Goal: Task Accomplishment & Management: Use online tool/utility

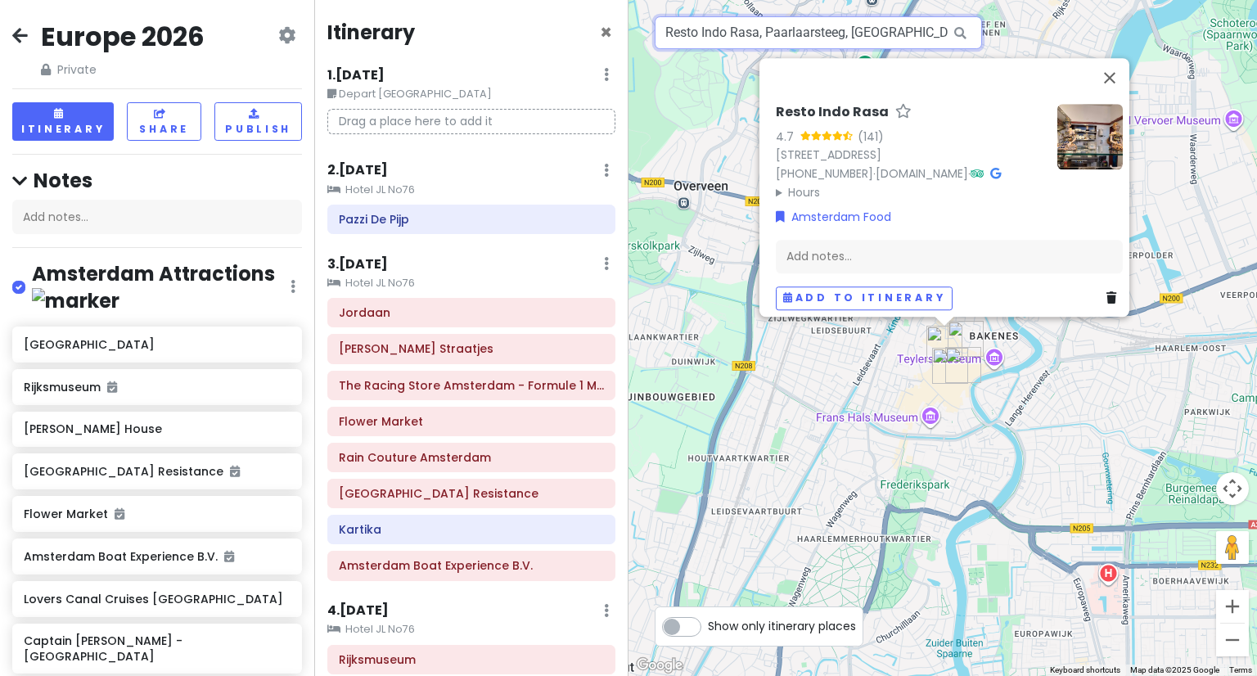
click at [849, 28] on input "Resto Indo Rasa, Paarlaarsteeg, [GEOGRAPHIC_DATA], [GEOGRAPHIC_DATA]" at bounding box center [818, 32] width 327 height 33
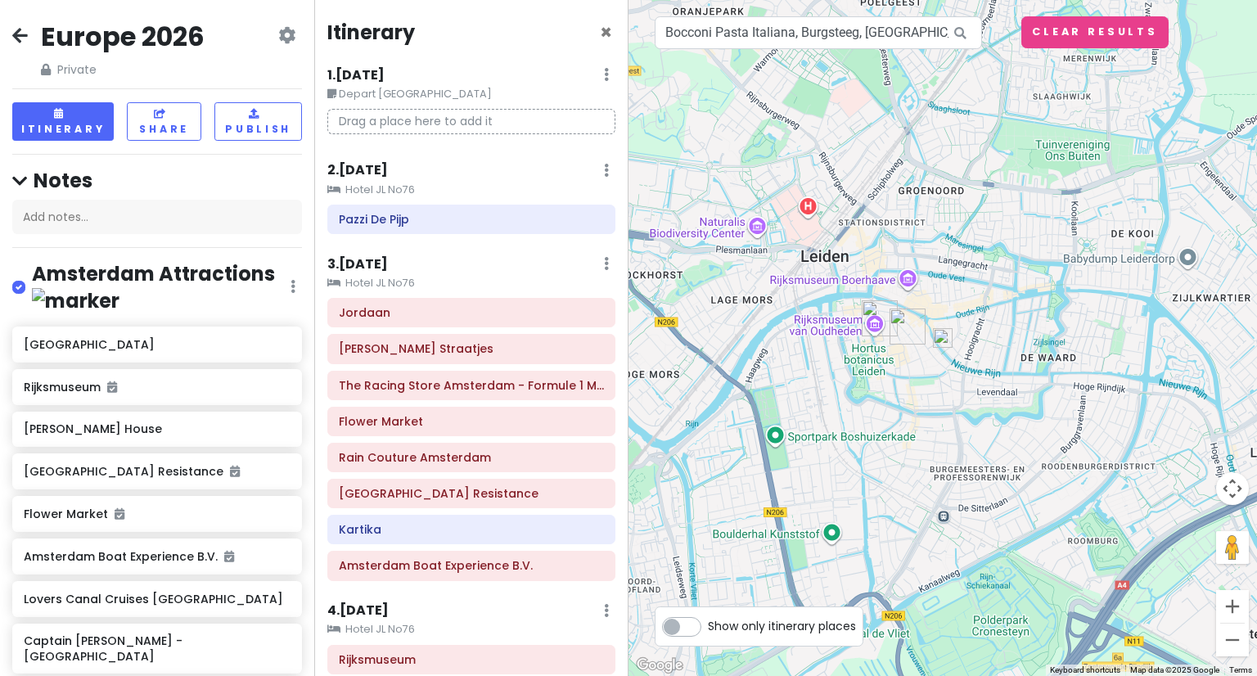
click at [947, 331] on img at bounding box center [942, 338] width 33 height 33
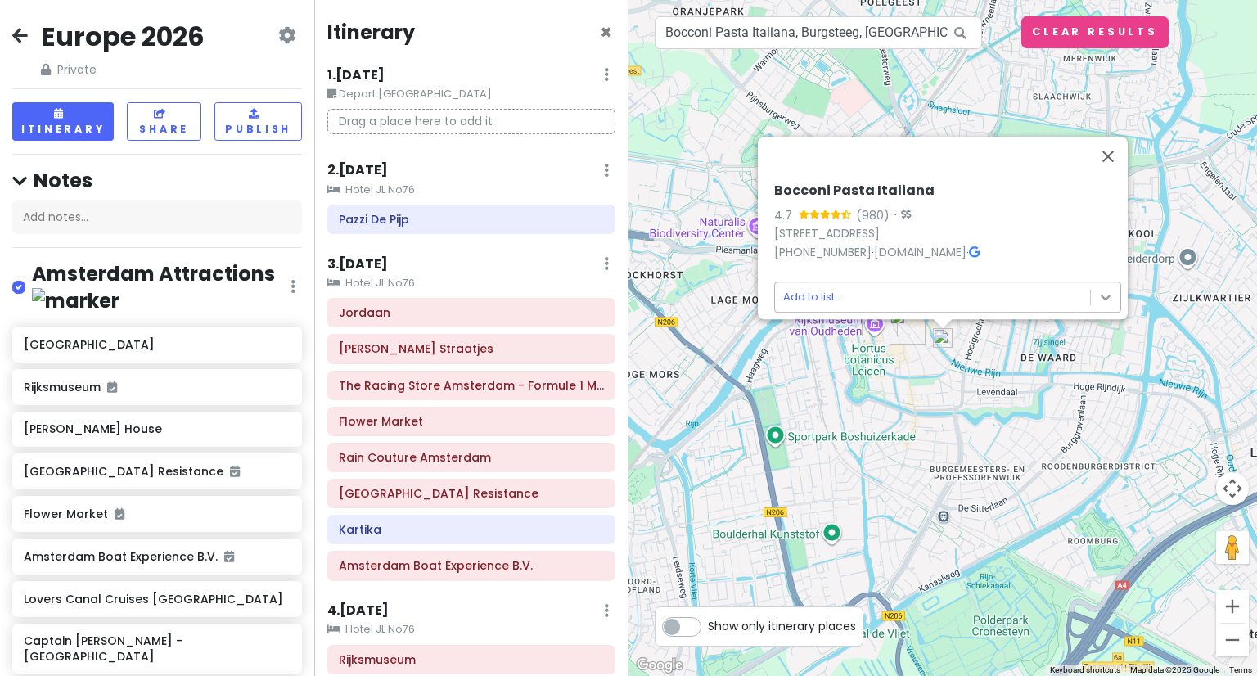
click at [1107, 278] on body "Europe 2026 Private Change Dates Make a Copy Delete Trip Give Feedback 💡 Suppor…" at bounding box center [628, 338] width 1257 height 676
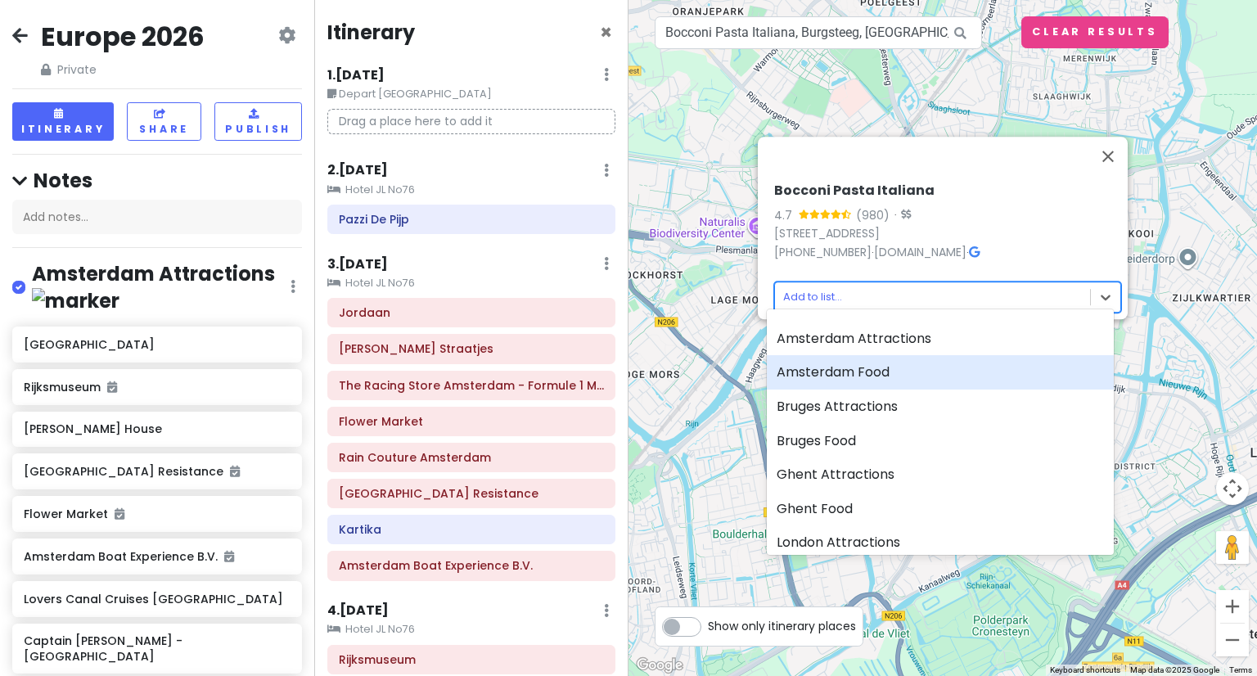
click at [959, 361] on div "Amsterdam Food" at bounding box center [940, 372] width 347 height 34
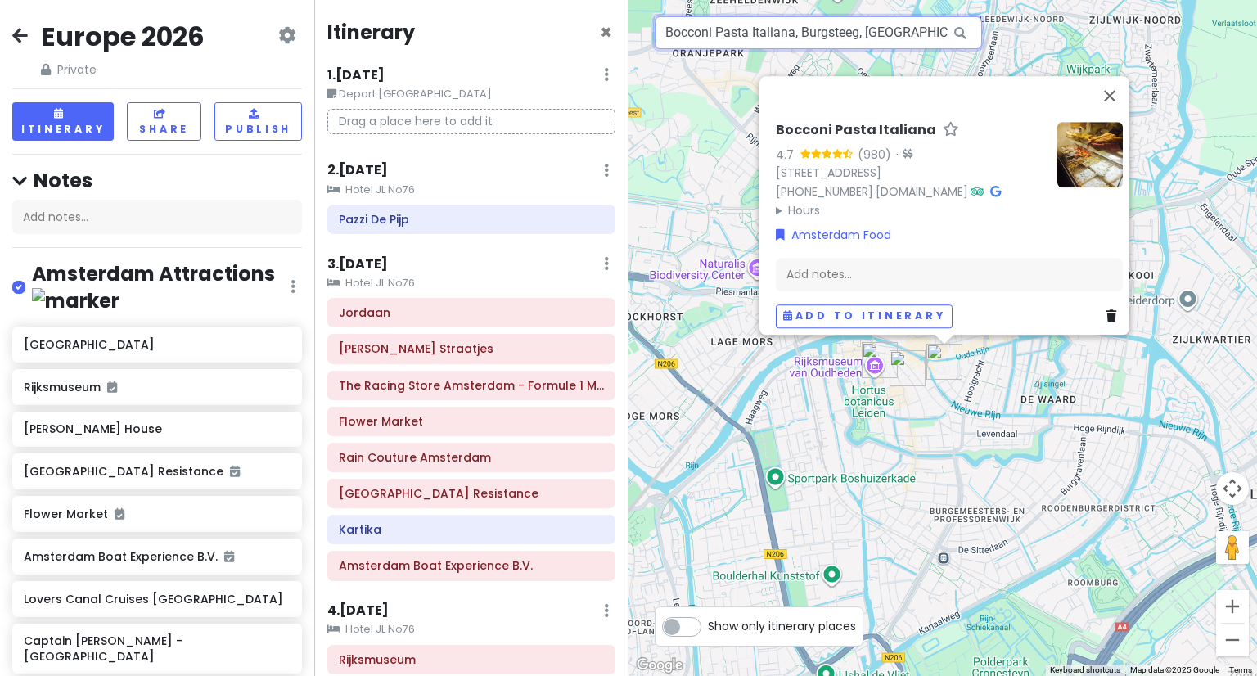
click at [883, 31] on input "Bocconi Pasta Italiana, Burgsteeg, [GEOGRAPHIC_DATA], [GEOGRAPHIC_DATA]" at bounding box center [818, 32] width 327 height 33
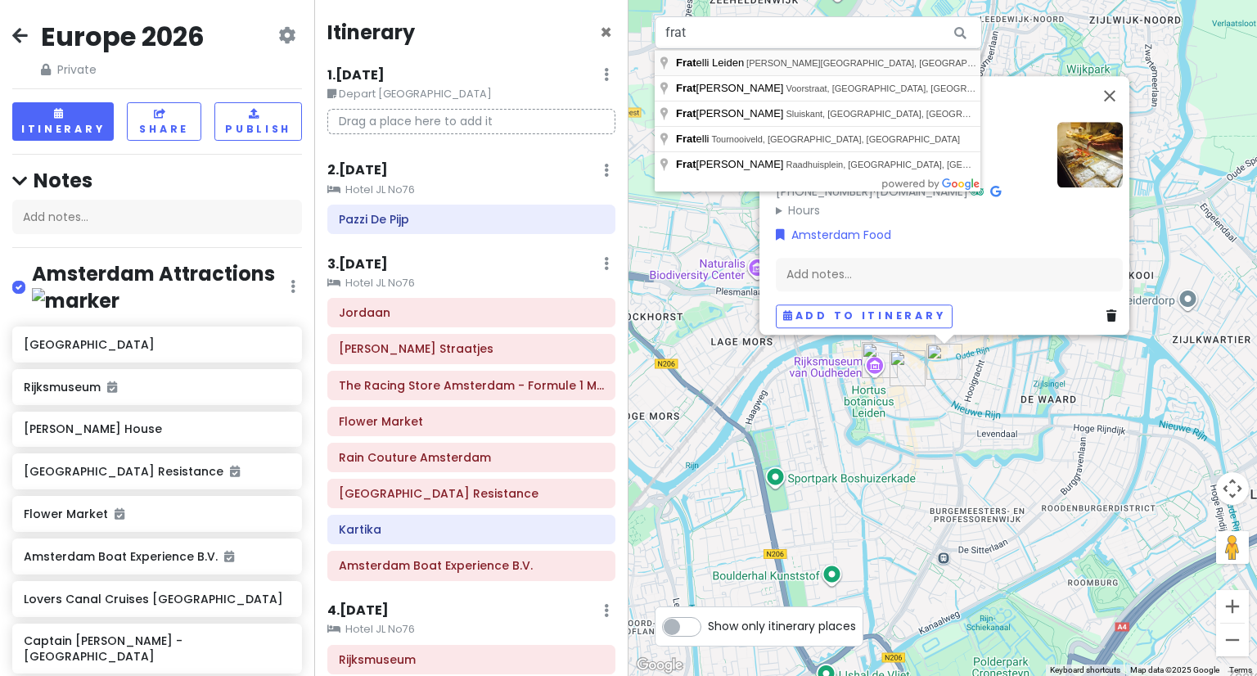
type input "Fratelli Leiden, [PERSON_NAME][GEOGRAPHIC_DATA], [GEOGRAPHIC_DATA], [GEOGRAPHIC…"
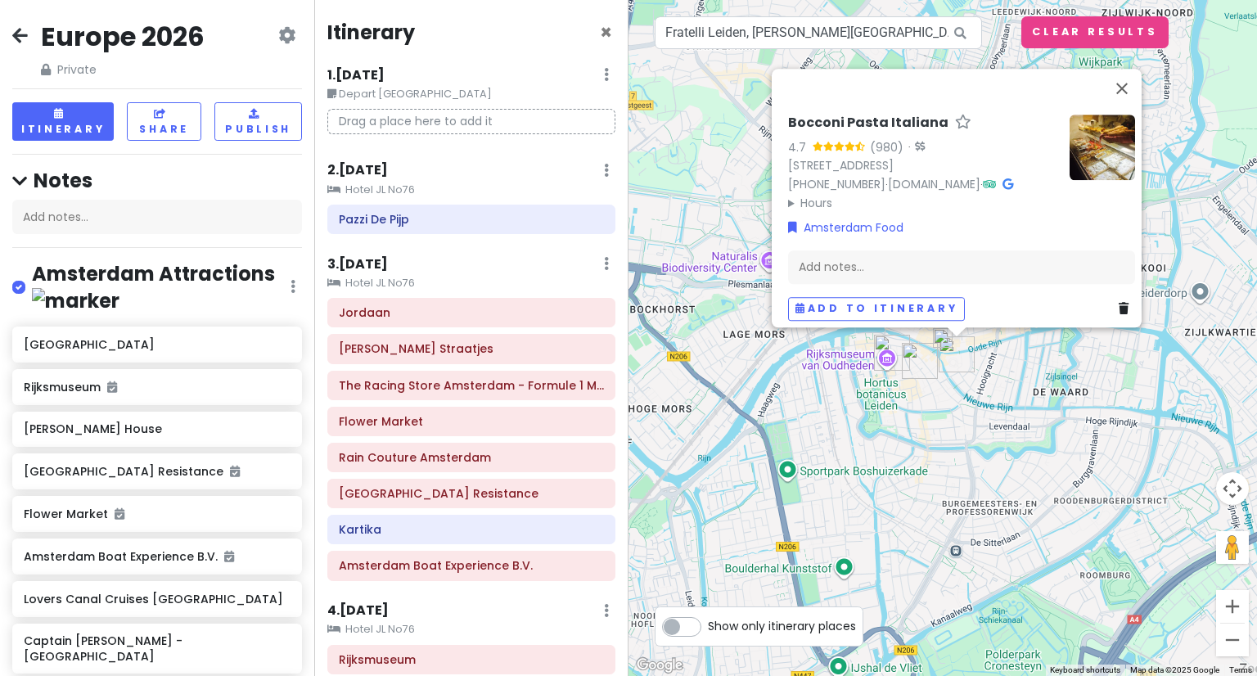
click at [962, 35] on icon at bounding box center [960, 33] width 37 height 34
click at [943, 335] on img at bounding box center [942, 338] width 33 height 33
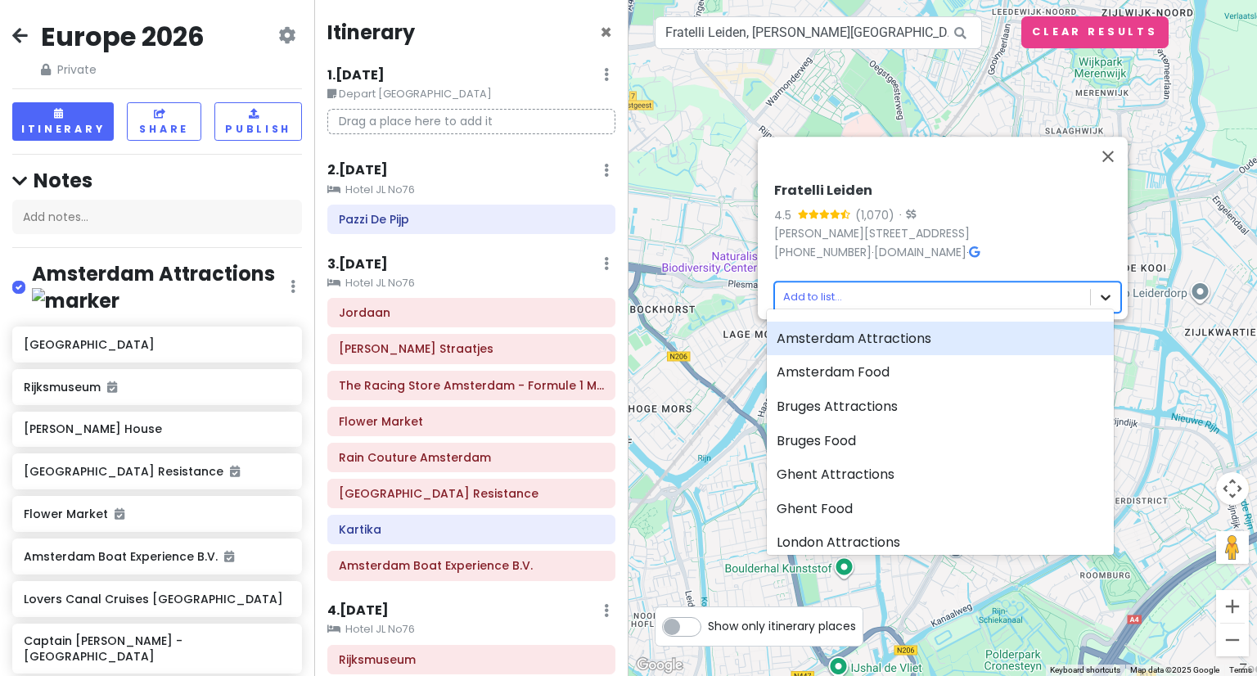
click at [1096, 282] on body "Europe 2026 Private Change Dates Make a Copy Delete Trip Give Feedback 💡 Suppor…" at bounding box center [628, 338] width 1257 height 676
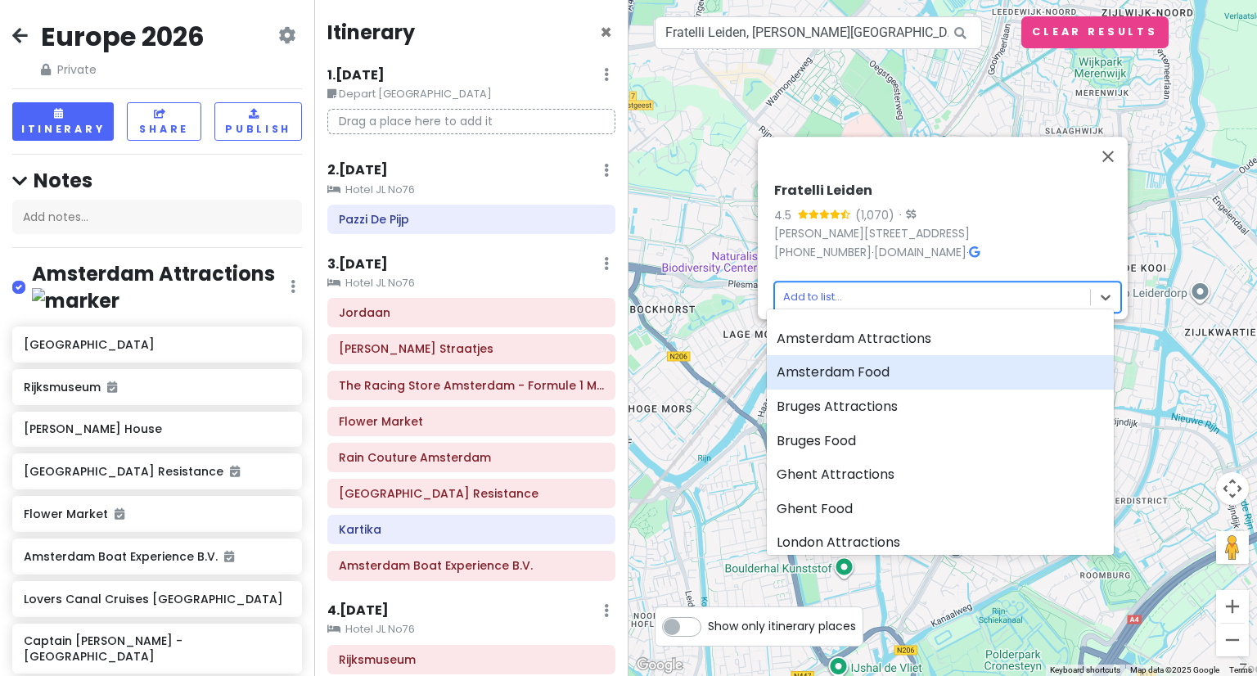
click at [919, 371] on div "Amsterdam Food" at bounding box center [940, 372] width 347 height 34
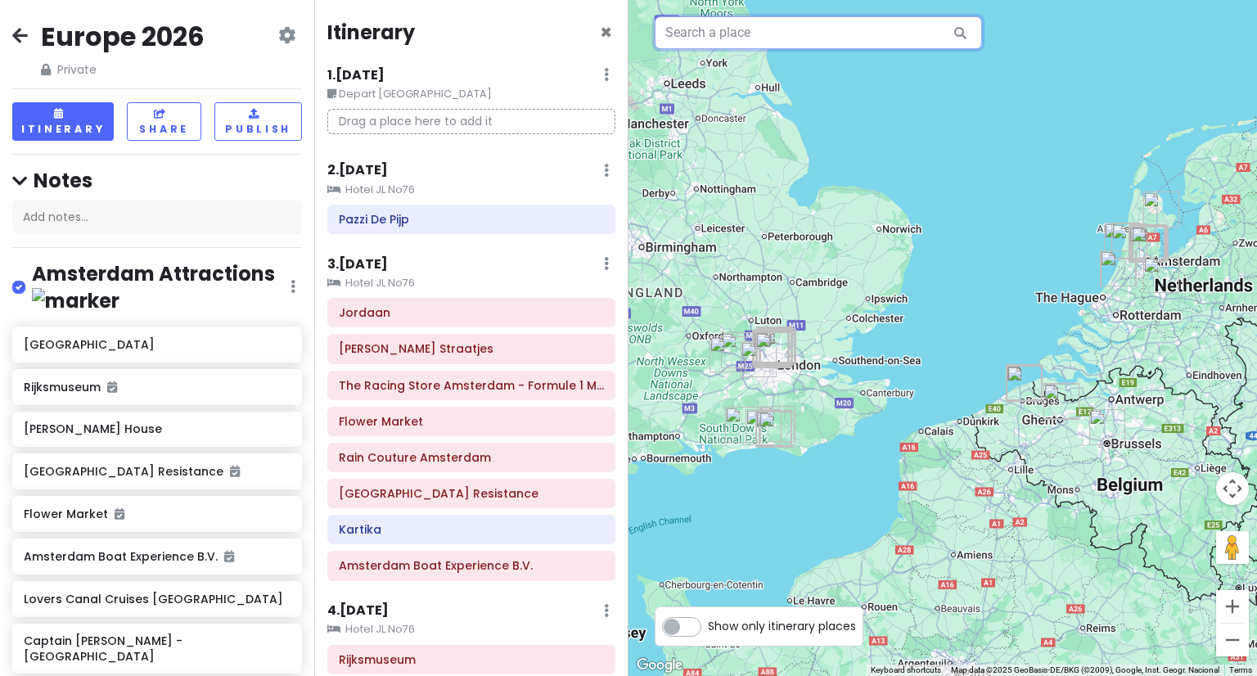
click at [799, 40] on input "text" at bounding box center [818, 32] width 327 height 33
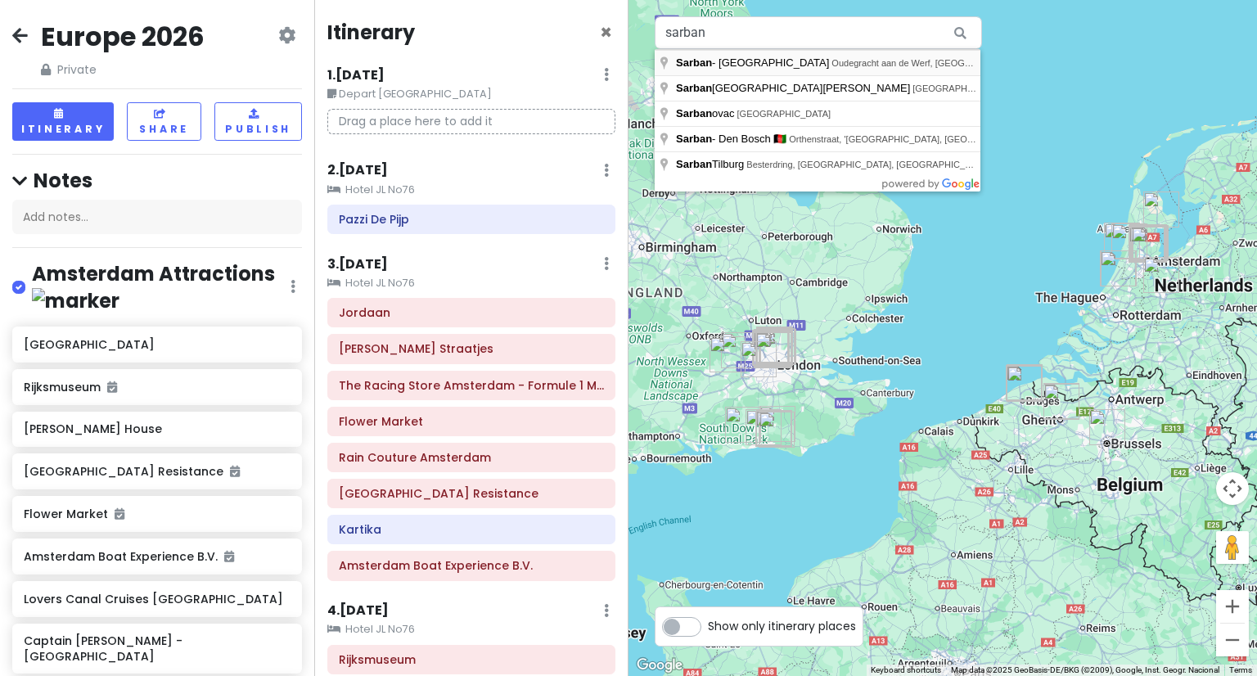
type input "Sarban - [GEOGRAPHIC_DATA], Oudegracht aan de [GEOGRAPHIC_DATA], [GEOGRAPHIC_DA…"
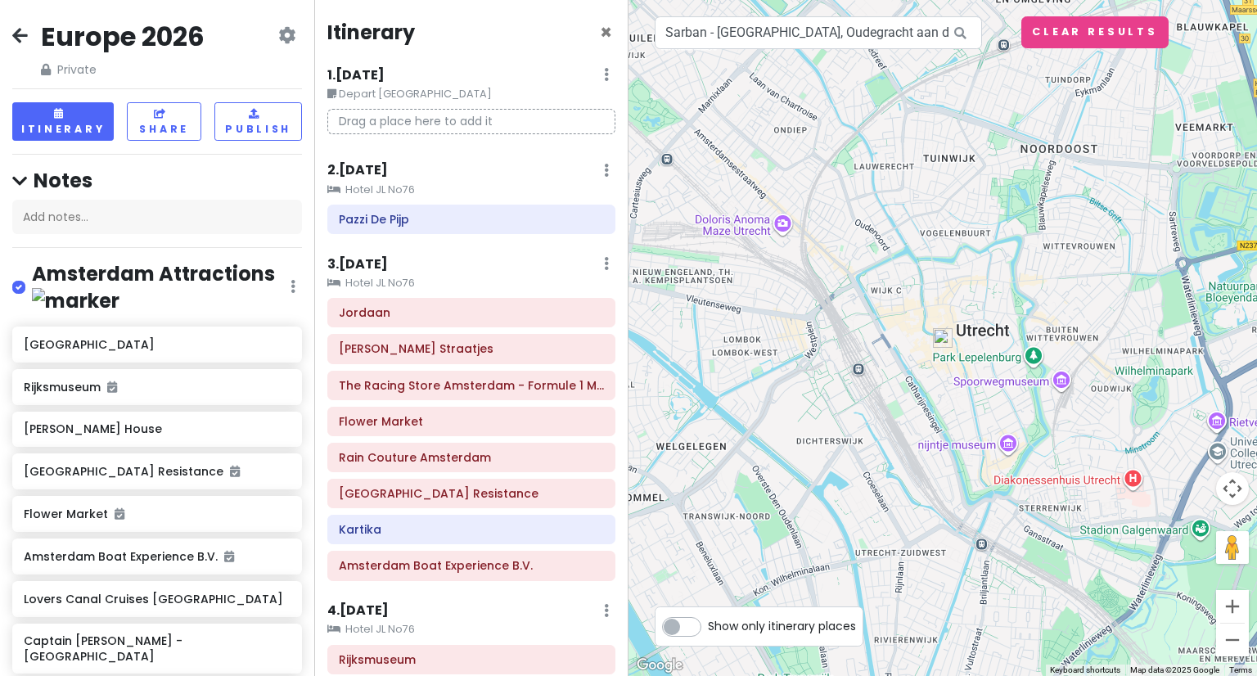
click at [940, 342] on img at bounding box center [942, 338] width 33 height 33
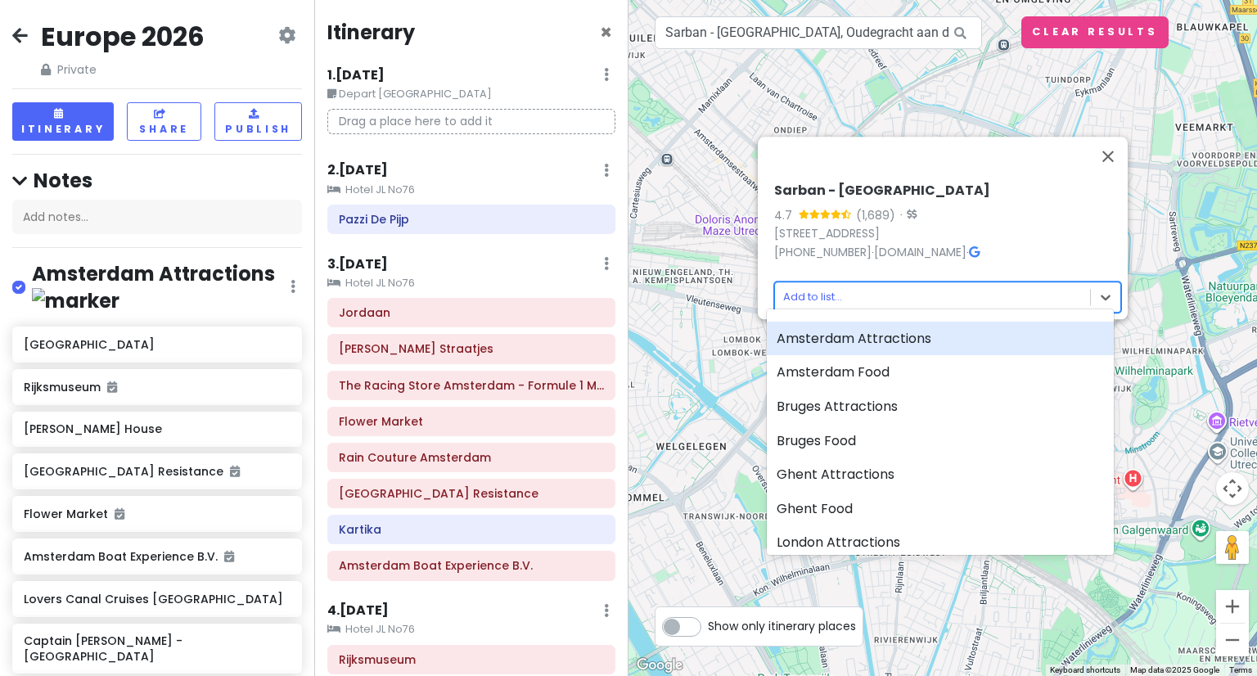
click at [922, 287] on body "Europe 2026 Private Change Dates Make a Copy Delete Trip Give Feedback 💡 Suppor…" at bounding box center [628, 338] width 1257 height 676
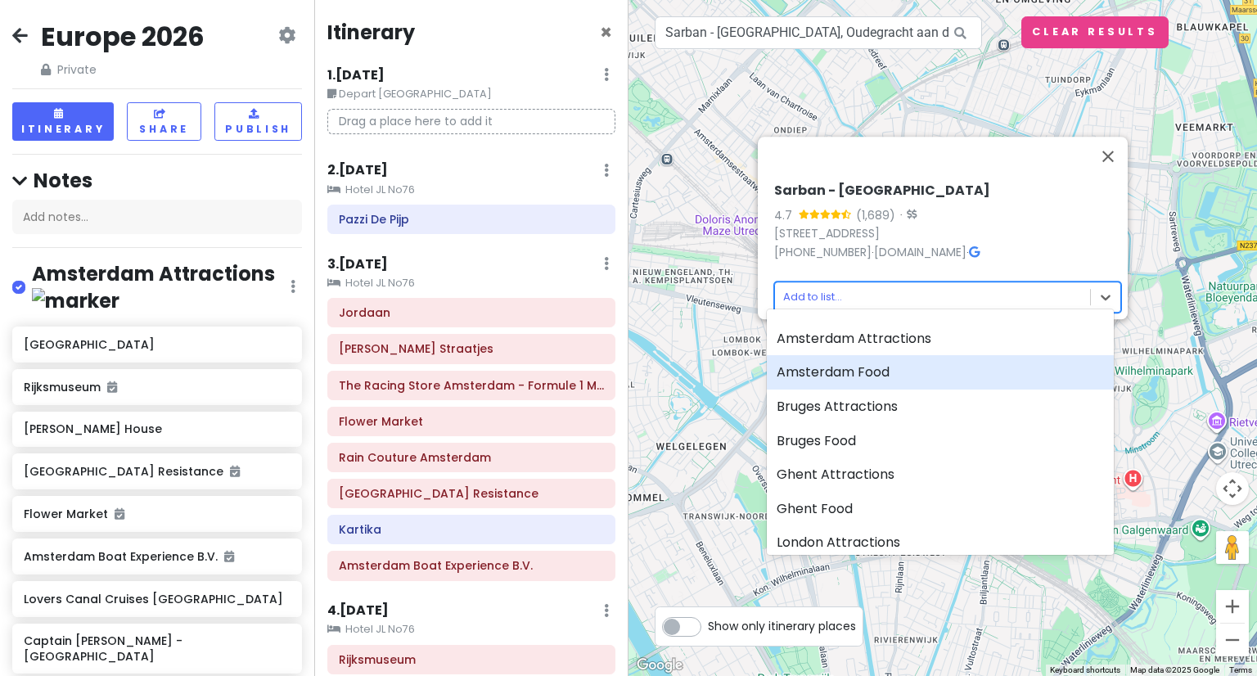
click at [881, 365] on div "Amsterdam Food" at bounding box center [940, 372] width 347 height 34
